Goal: Information Seeking & Learning: Learn about a topic

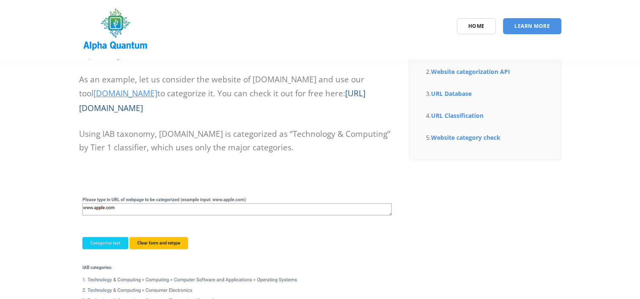
scroll to position [112, 0]
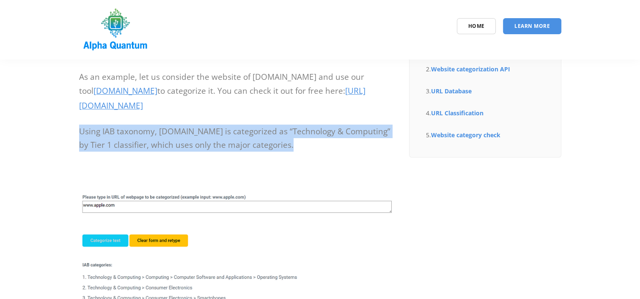
drag, startPoint x: 64, startPoint y: 123, endPoint x: 290, endPoint y: 146, distance: 227.0
drag, startPoint x: 290, startPoint y: 146, endPoint x: 315, endPoint y: 149, distance: 25.1
click at [315, 149] on p "Using IAB taxonomy, www.apple.com is categorized as “Technology & Computing” by…" at bounding box center [237, 138] width 317 height 27
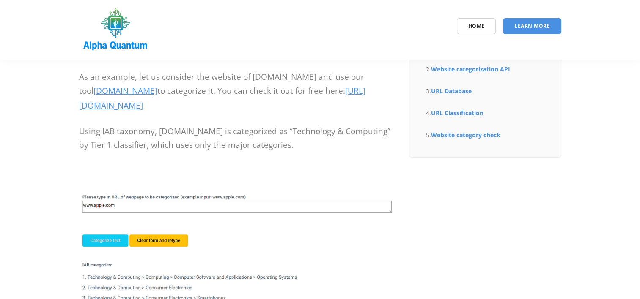
click at [348, 77] on p "As an example, let us consider the website of www.apple.com and use our tool ww…" at bounding box center [237, 92] width 317 height 44
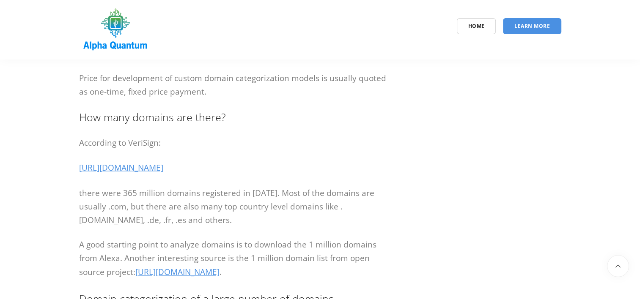
scroll to position [1692, 0]
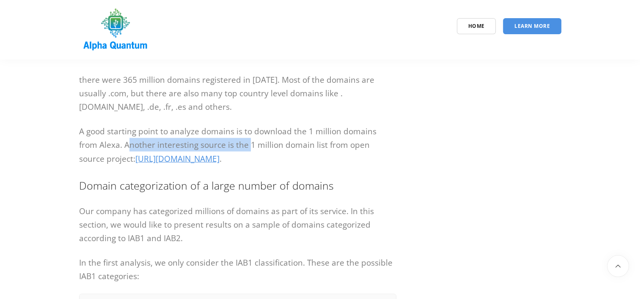
drag, startPoint x: 106, startPoint y: 173, endPoint x: 228, endPoint y: 176, distance: 122.7
click at [228, 167] on p "A good starting point to analyze domains is to download the 1 million domains f…" at bounding box center [237, 146] width 317 height 42
drag, startPoint x: 228, startPoint y: 176, endPoint x: 310, endPoint y: 176, distance: 81.2
click at [310, 167] on p "A good starting point to analyze domains is to download the 1 million domains f…" at bounding box center [237, 146] width 317 height 42
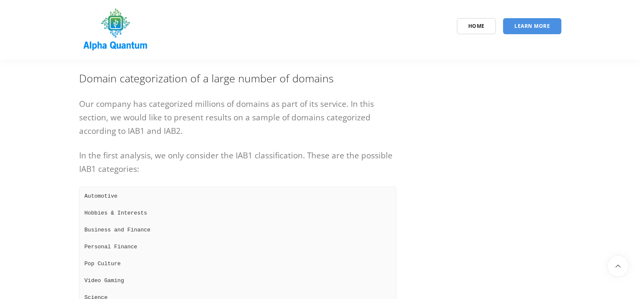
scroll to position [1804, 0]
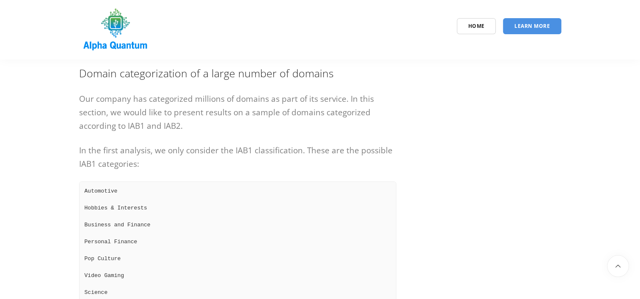
click at [250, 133] on p "Our company has categorized millions of domains as part of its service. In this…" at bounding box center [237, 112] width 317 height 41
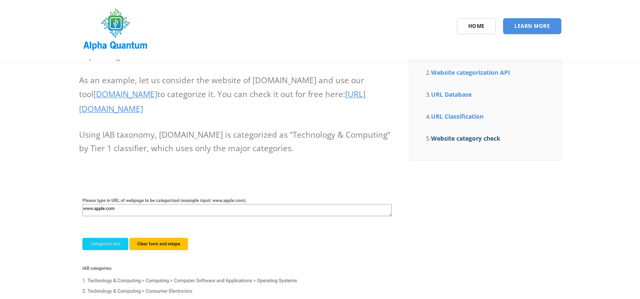
scroll to position [112, 0]
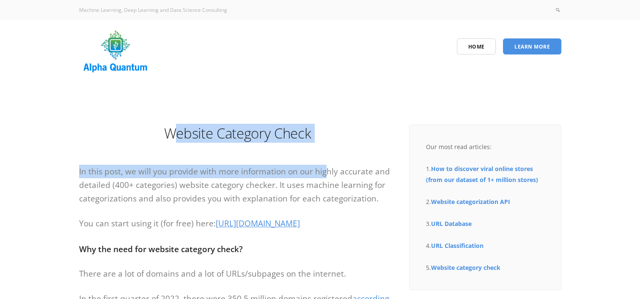
drag, startPoint x: 181, startPoint y: 129, endPoint x: 321, endPoint y: 163, distance: 143.8
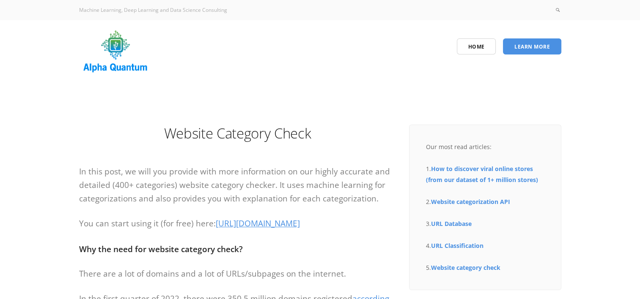
click at [216, 193] on p "In this post, we will you provide with more information on our highly accurate …" at bounding box center [237, 185] width 317 height 41
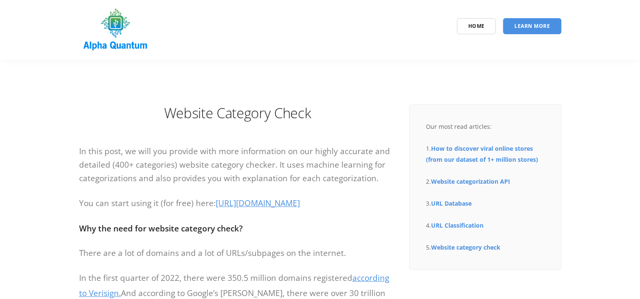
scroll to position [112, 0]
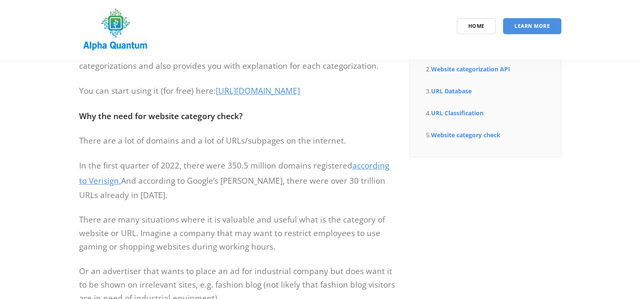
drag, startPoint x: 217, startPoint y: 91, endPoint x: 35, endPoint y: 98, distance: 182.0
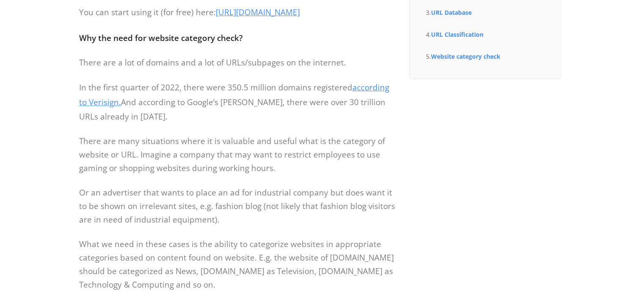
scroll to position [0, 0]
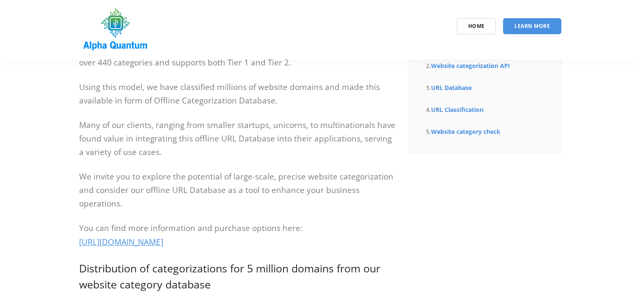
scroll to position [112, 0]
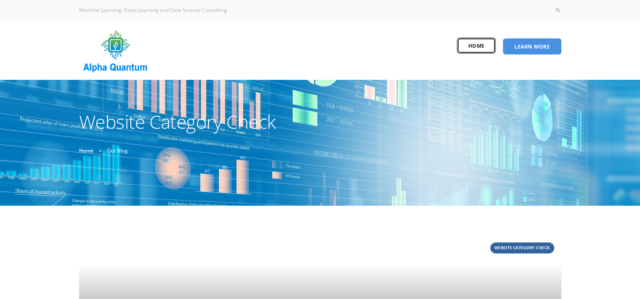
click at [483, 52] on link "Home" at bounding box center [476, 46] width 39 height 16
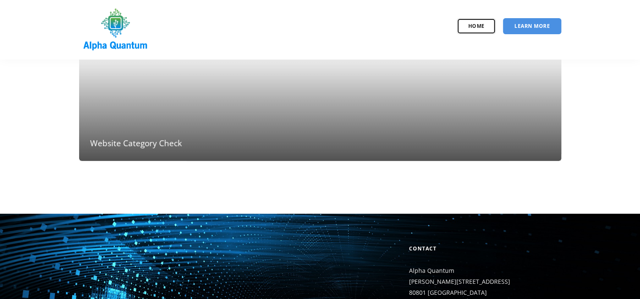
scroll to position [88, 0]
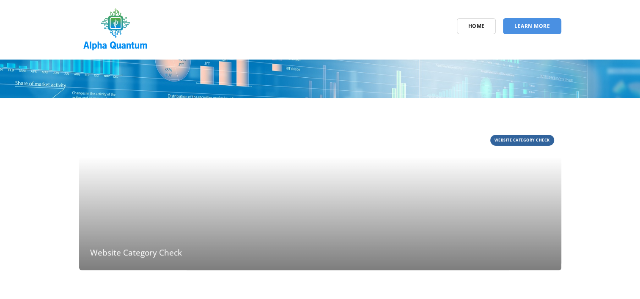
click at [198, 209] on article "Website Category Check September 14, 2022 Website Category Check" at bounding box center [320, 199] width 482 height 143
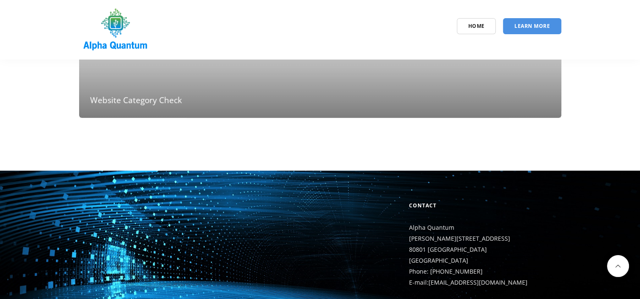
scroll to position [313, 0]
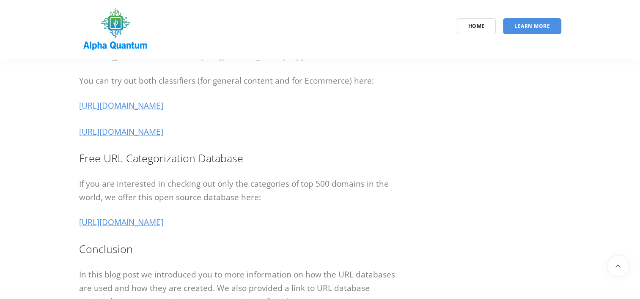
scroll to position [1917, 0]
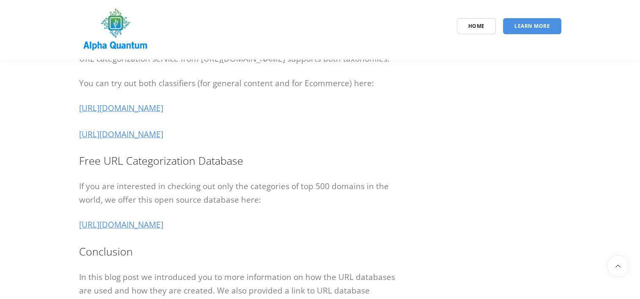
click at [258, 207] on p "If you are interested in checking out only the categories of top 500 domains in…" at bounding box center [237, 193] width 317 height 27
drag, startPoint x: 249, startPoint y: 254, endPoint x: 236, endPoint y: 237, distance: 21.1
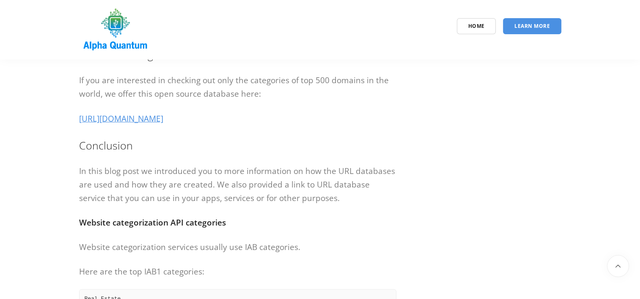
scroll to position [2030, 0]
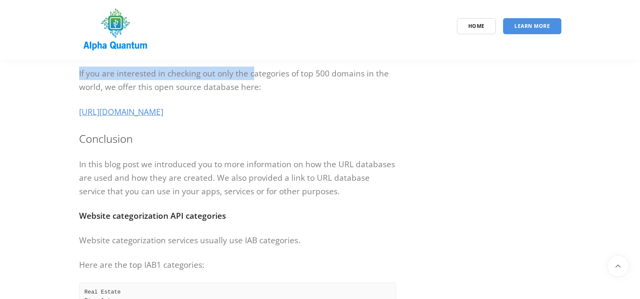
drag, startPoint x: 71, startPoint y: 69, endPoint x: 251, endPoint y: 104, distance: 183.0
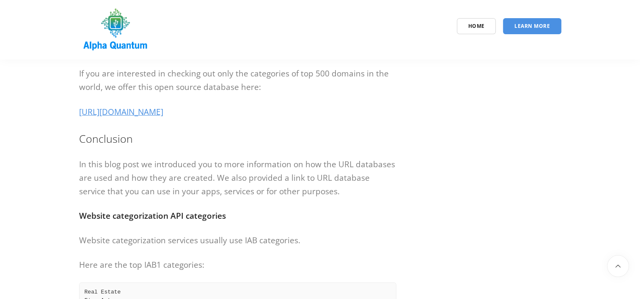
drag, startPoint x: 251, startPoint y: 104, endPoint x: 256, endPoint y: 116, distance: 13.5
click at [256, 94] on p "If you are interested in checking out only the categories of top 500 domains in…" at bounding box center [237, 80] width 317 height 27
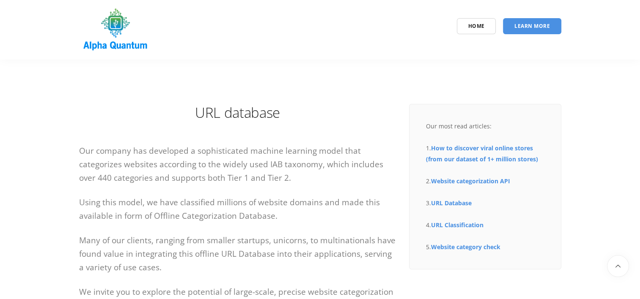
scroll to position [0, 0]
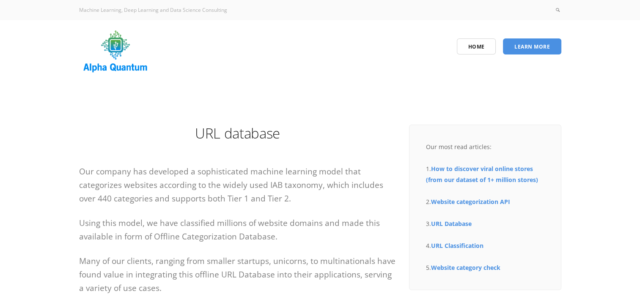
click at [315, 130] on h1 "URL database" at bounding box center [237, 133] width 317 height 19
drag, startPoint x: 291, startPoint y: 135, endPoint x: 134, endPoint y: 135, distance: 156.0
click at [134, 135] on h1 "URL database" at bounding box center [237, 133] width 317 height 19
click at [276, 139] on h1 "URL database" at bounding box center [237, 133] width 317 height 19
click at [292, 139] on h1 "URL database" at bounding box center [237, 133] width 317 height 19
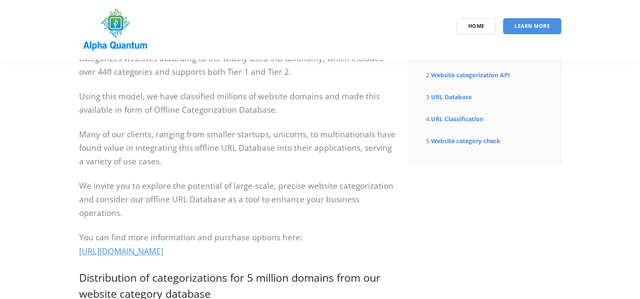
scroll to position [112, 0]
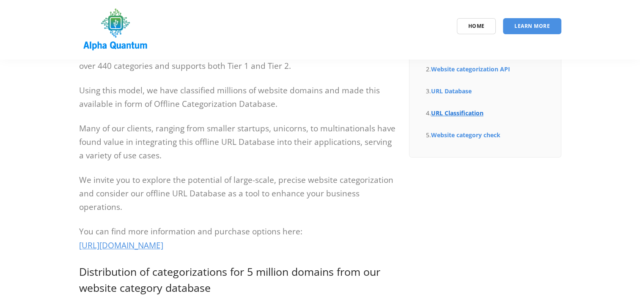
click at [464, 110] on link "URL Classification" at bounding box center [457, 113] width 52 height 8
